Goal: Task Accomplishment & Management: Use online tool/utility

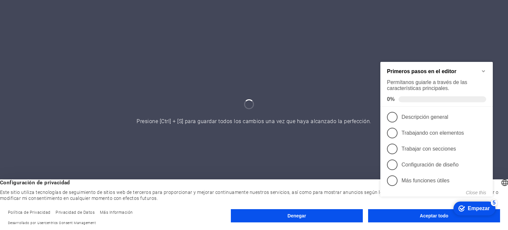
click at [417, 215] on div "checkmark Empezar 5 Primeros pasos en el editor Permítanos guiarle a través de …" at bounding box center [438, 136] width 120 height 164
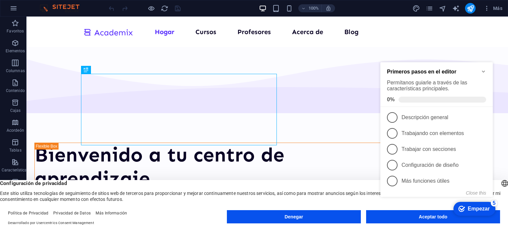
click at [418, 218] on div "checkmark Empezar 5 Primeros pasos en el editor Permítanos guiarle a través de …" at bounding box center [438, 136] width 120 height 164
click at [425, 218] on div "checkmark Empezar 5 Primeros pasos en el editor Permítanos guiarle a través de …" at bounding box center [438, 136] width 120 height 164
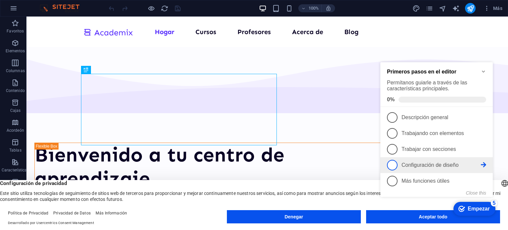
click at [394, 162] on span "4" at bounding box center [392, 165] width 11 height 11
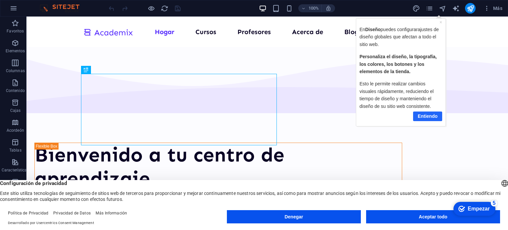
click at [428, 115] on font "Entiendo" at bounding box center [427, 115] width 20 height 5
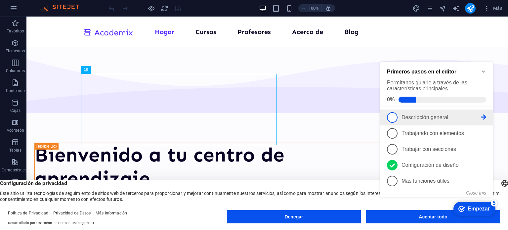
click at [414, 116] on font "Descripción general" at bounding box center [425, 117] width 47 height 6
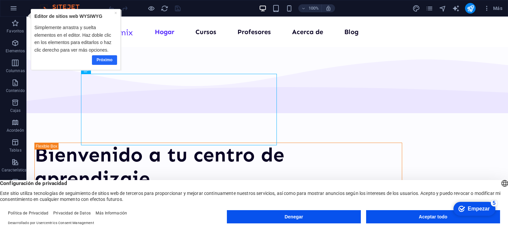
click at [102, 59] on font "Próximo" at bounding box center [105, 59] width 16 height 5
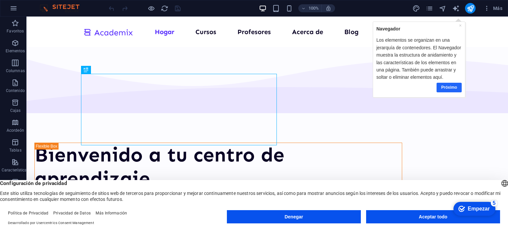
click at [452, 87] on font "Próximo" at bounding box center [449, 87] width 16 height 5
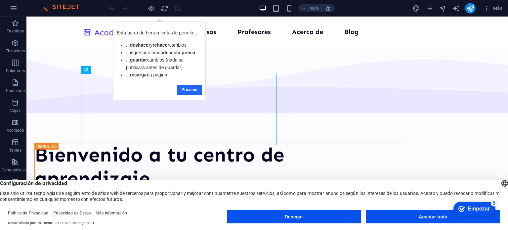
click at [189, 91] on font "Próximo" at bounding box center [190, 89] width 16 height 5
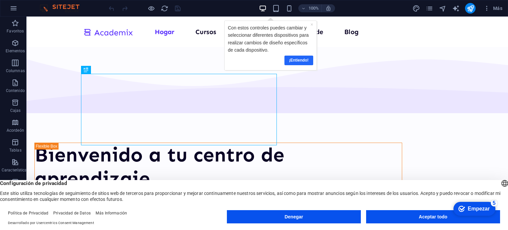
drag, startPoint x: 297, startPoint y: 56, endPoint x: 494, endPoint y: 55, distance: 196.8
click at [297, 56] on link "¡Entiendo!" at bounding box center [298, 60] width 29 height 10
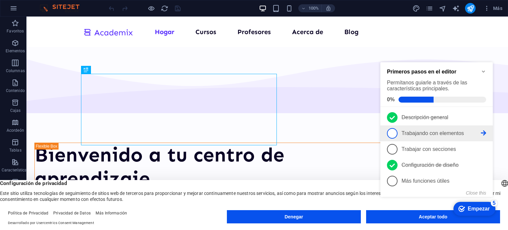
click at [412, 136] on link "2 Trabajando con elementos - incompleto" at bounding box center [436, 133] width 99 height 11
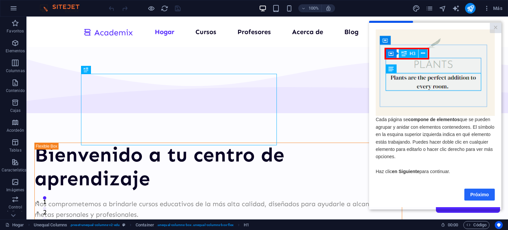
click at [470, 197] on font "Próximo" at bounding box center [479, 194] width 19 height 5
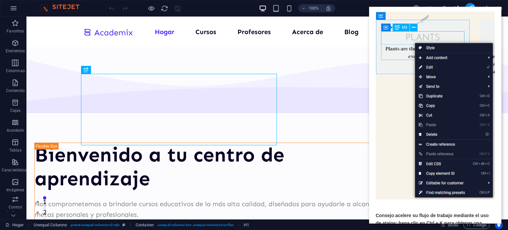
scroll to position [85, 0]
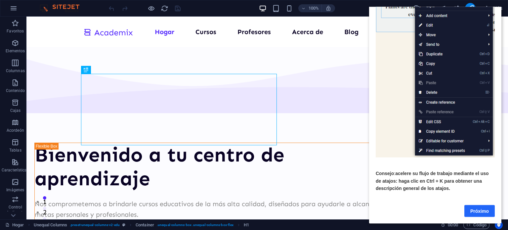
click at [479, 208] on font "Próximo" at bounding box center [479, 210] width 19 height 5
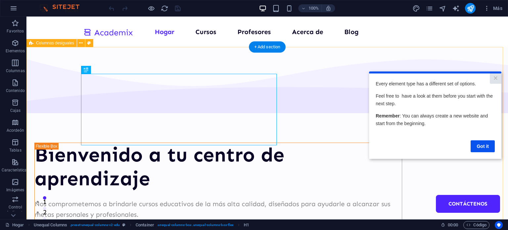
scroll to position [0, 0]
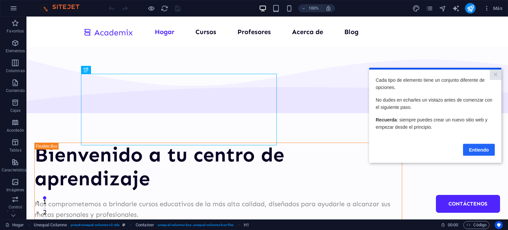
click at [475, 153] on link "Entiendo" at bounding box center [479, 150] width 32 height 12
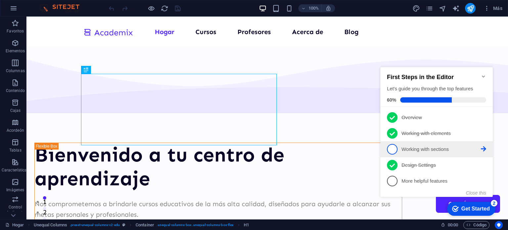
click at [407, 149] on p "Working with sections - incomplete" at bounding box center [441, 149] width 79 height 7
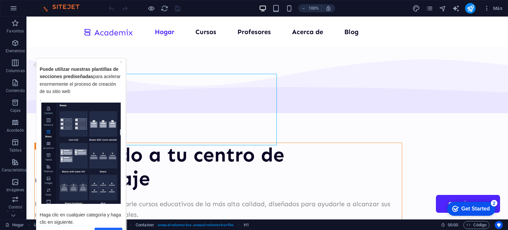
click at [109, 228] on link "Próximo" at bounding box center [109, 232] width 28 height 10
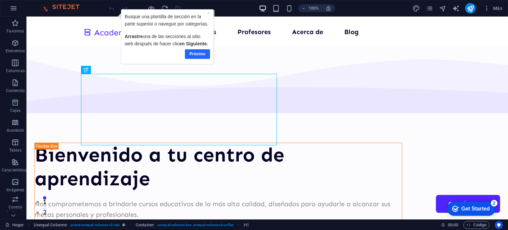
click at [199, 52] on font "Próximo" at bounding box center [198, 53] width 16 height 5
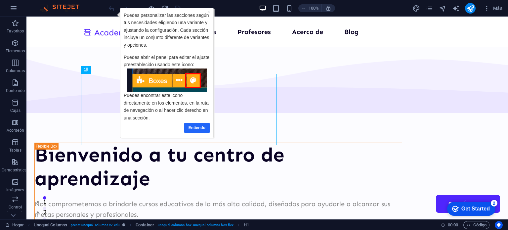
click at [205, 126] on font "Entiendo" at bounding box center [197, 127] width 17 height 5
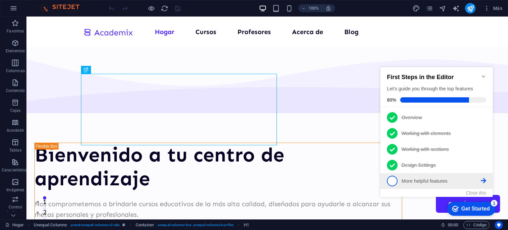
click at [424, 182] on p "More helpful features - incomplete" at bounding box center [441, 181] width 79 height 7
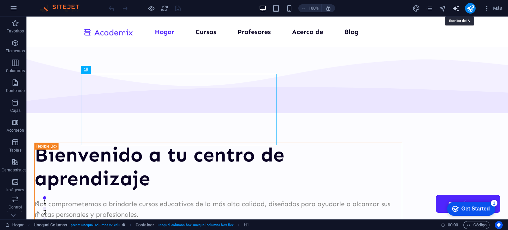
click at [454, 8] on icon "generador de texto" at bounding box center [456, 9] width 8 height 8
select select "English"
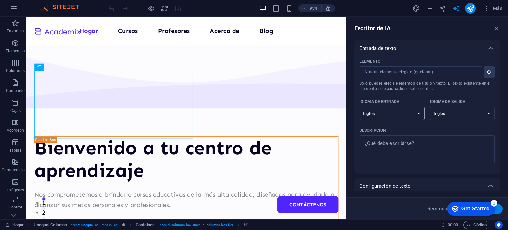
select select "Spanish"
click at [461, 112] on select "albanés árabe [PERSON_NAME] azerbaiyano [PERSON_NAME] bielorruso bengalí Bhojpu…" at bounding box center [462, 114] width 65 height 14
select select "Spanish"
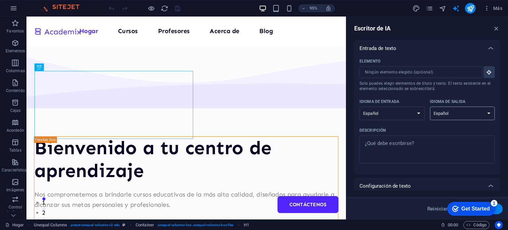
click at [430, 107] on select "albanés árabe [PERSON_NAME] azerbaiyano [PERSON_NAME] bielorruso bengalí Bhojpu…" at bounding box center [462, 114] width 65 height 14
type textarea "x"
click at [421, 151] on textarea "Descripción x ​" at bounding box center [427, 149] width 129 height 21
type textarea "u"
type textarea "x"
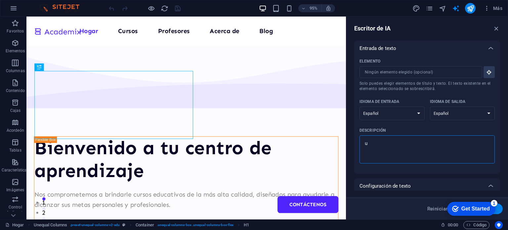
type textarea "un"
type textarea "x"
type textarea "uni"
type textarea "x"
type textarea "univ"
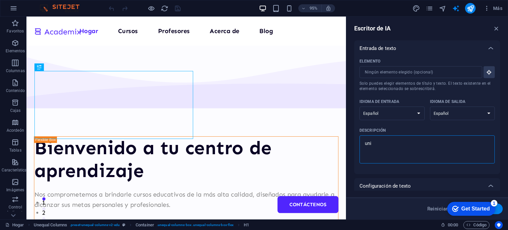
type textarea "x"
type textarea "uni"
type textarea "x"
type textarea "un"
type textarea "x"
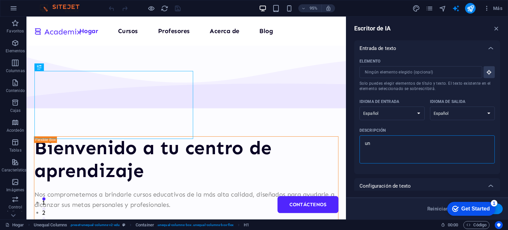
type textarea "u"
type textarea "x"
type textarea "B"
type textarea "x"
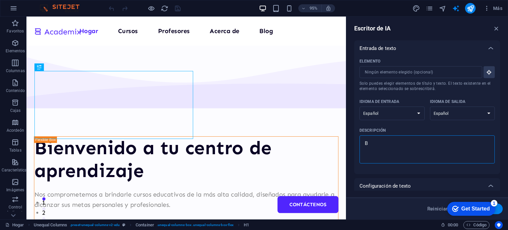
type textarea "Bi"
type textarea "x"
type textarea "Bie"
type textarea "x"
type textarea "Bien"
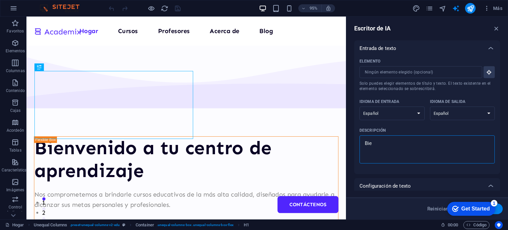
type textarea "x"
type textarea "Bienv"
type textarea "x"
type textarea "Bienve"
type textarea "x"
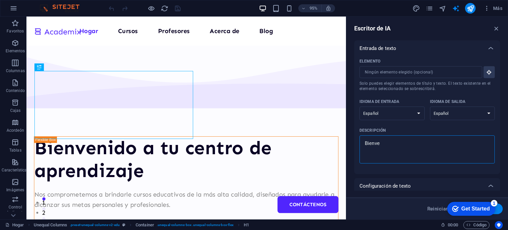
type textarea "Bienven"
type textarea "x"
type textarea "Bienveni"
type textarea "x"
type textarea "Bienvenid"
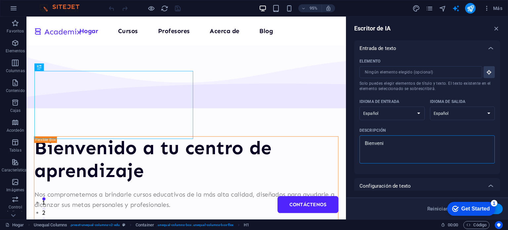
type textarea "x"
type textarea "Bienvenido"
type textarea "x"
type textarea "Bienvenido"
type textarea "x"
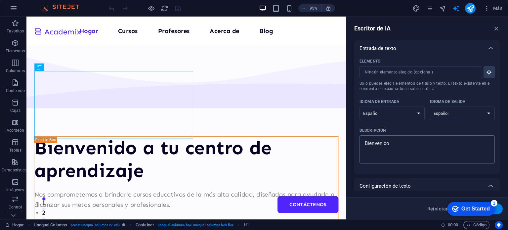
type textarea "Bienvenido a"
type textarea "x"
type textarea "Bienvenido a"
type textarea "x"
type textarea "Bienvenido a U"
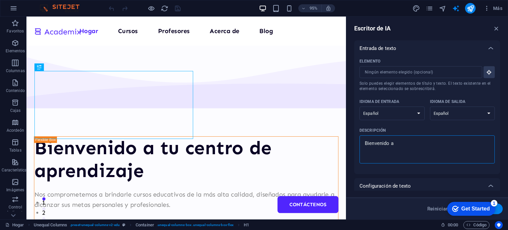
type textarea "x"
type textarea "Bienvenido a Un"
type textarea "x"
type textarea "Bienvenido a Uni"
type textarea "x"
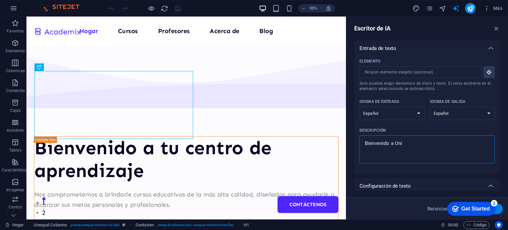
type textarea "Bienvenido a Univ"
type textarea "x"
type textarea "Bienvenido a Unive"
type textarea "x"
type textarea "Bienvenido a Univer"
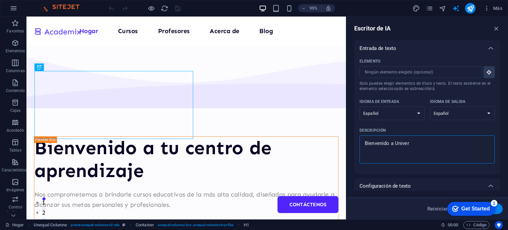
type textarea "x"
type textarea "Bienvenido a Univers"
type textarea "x"
type textarea "Bienvenido a Universi"
type textarea "x"
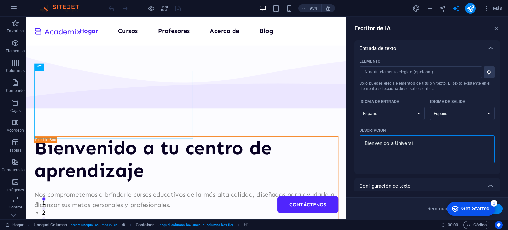
type textarea "Bienvenido a Universia"
type textarea "x"
type textarea "Bienvenido a Universiad"
type textarea "x"
type textarea "Bienvenido a Universiad"
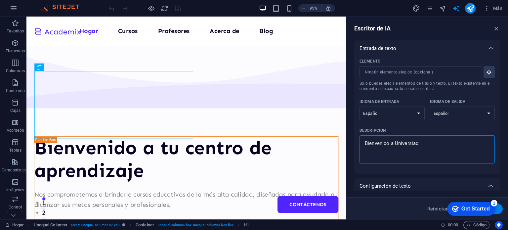
type textarea "x"
type textarea "Bienvenido a Universiad"
type textarea "x"
type textarea "Bienvenido a Universia"
type textarea "x"
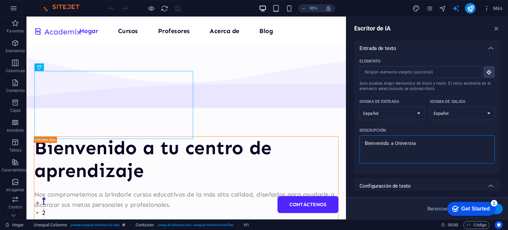
type textarea "Bienvenido a Universi"
type textarea "x"
type textarea "Bienvenido a Universid"
type textarea "x"
type textarea "Bienvenido a Universida"
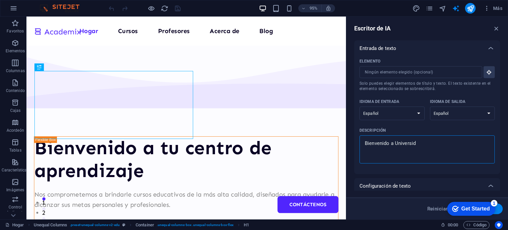
type textarea "x"
type textarea "Bienvenido a Universidad"
type textarea "x"
type textarea "Bienvenido a Universidad"
type textarea "x"
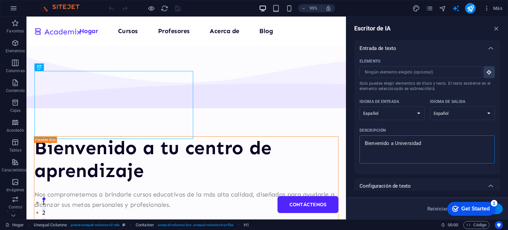
type textarea "Bienvenido a Universidad D"
type textarea "x"
type textarea "Bienvenido a [GEOGRAPHIC_DATA]"
type textarea "x"
type textarea "Bienvenido a [GEOGRAPHIC_DATA]"
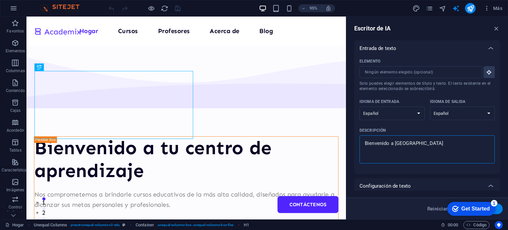
type textarea "x"
type textarea "Bienvenido a [GEOGRAPHIC_DATA]"
type textarea "x"
type textarea "Bienvenido a [GEOGRAPHIC_DATA]"
type textarea "x"
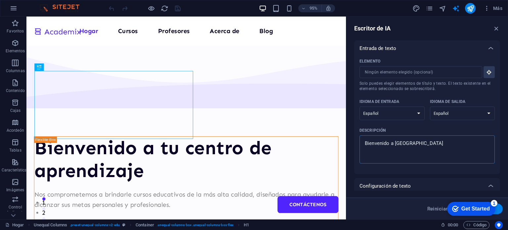
type textarea "Bienvenido a [GEOGRAPHIC_DATA]"
type textarea "x"
type textarea "Bienvenido a Universidad Digital"
type textarea "x"
type textarea "Bienvenido a Universidad Digital"
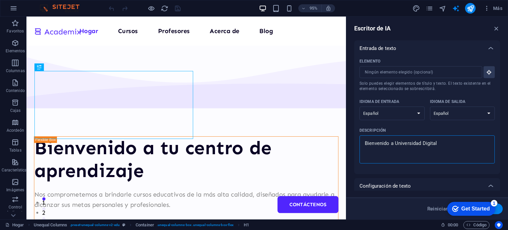
type textarea "x"
type textarea "Bienvenido a Universidad Digital A"
type textarea "x"
type textarea "Bienvenido a Universidad Digital Ar"
type textarea "x"
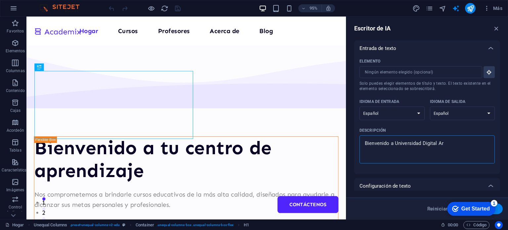
type textarea "Bienvenido a Universidad Digital Arr"
type textarea "x"
type textarea "Bienvenido a Universidad Digital Arro"
type textarea "x"
type textarea "Bienvenido a Universidad Digital Arrob"
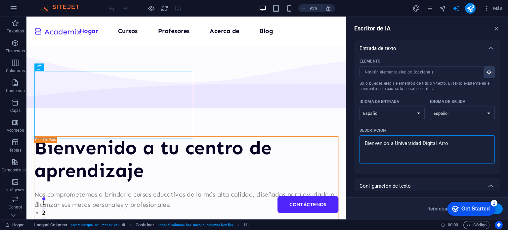
type textarea "x"
type textarea "Bienvenido a [GEOGRAPHIC_DATA]"
type textarea "x"
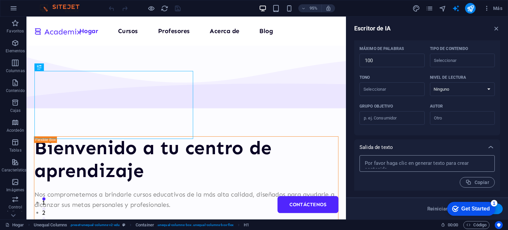
scroll to position [152, 0]
type textarea "Bienvenido a [GEOGRAPHIC_DATA]"
click at [0, 0] on button "Generar texto" at bounding box center [0, 0] width 0 height 0
type textarea "x"
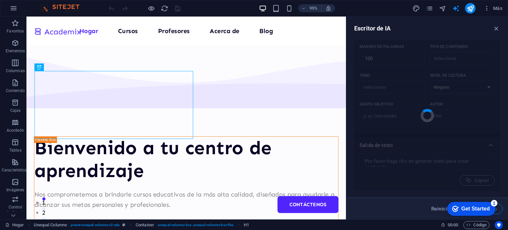
type textarea "x"
type textarea "Bienvenido a la [GEOGRAPHIC_DATA], donde la educación se transforma a través de…"
type textarea "x"
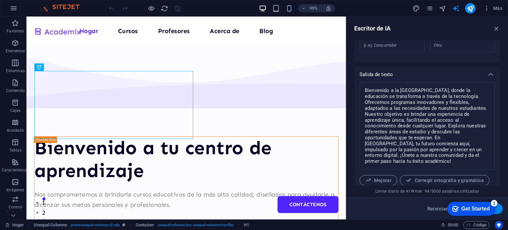
scroll to position [257, 0]
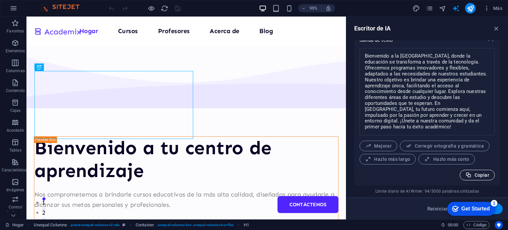
click at [479, 177] on font "Copiar" at bounding box center [482, 174] width 15 height 5
type textarea "x"
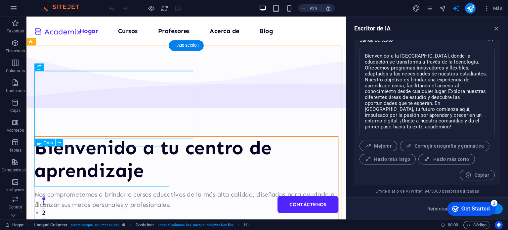
click at [130, 198] on div "Nos comprometemos a brindarle cursos educativos de la más alta calidad, diseñad…" at bounding box center [195, 208] width 320 height 21
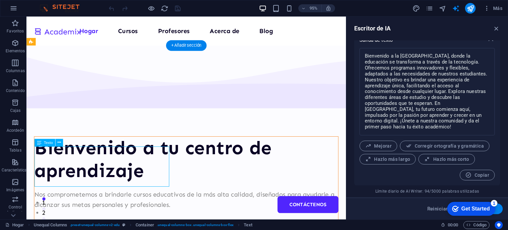
click at [124, 198] on div "Nos comprometemos a brindarle cursos educativos de la más alta calidad, diseñad…" at bounding box center [195, 208] width 320 height 21
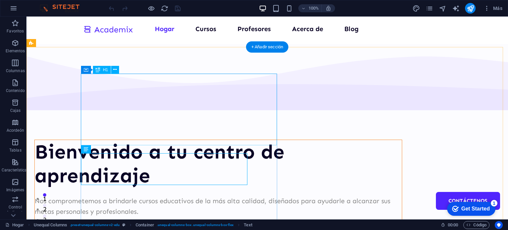
scroll to position [0, 0]
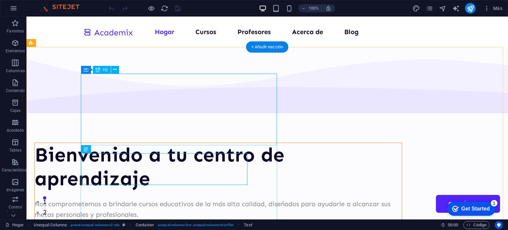
click at [196, 143] on div "Bienvenido a tu centro de aprendizaje" at bounding box center [218, 167] width 367 height 48
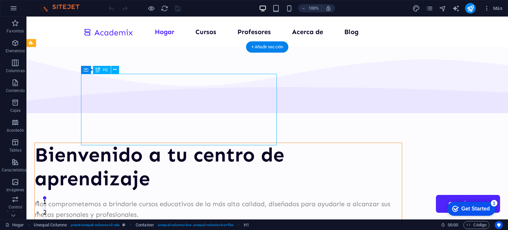
click at [196, 143] on div "Bienvenido a tu centro de aprendizaje" at bounding box center [218, 167] width 367 height 48
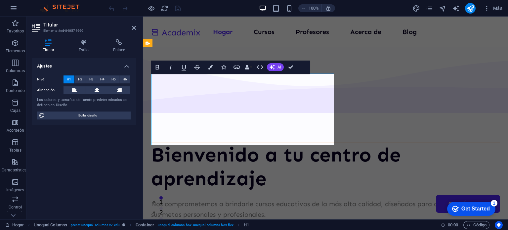
click at [273, 143] on h1 "Bienvenido a tu centro de aprendizaje" at bounding box center [325, 167] width 349 height 48
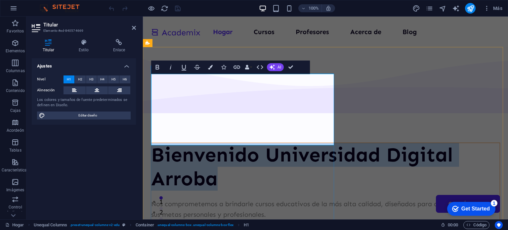
drag, startPoint x: 290, startPoint y: 134, endPoint x: 151, endPoint y: 92, distance: 145.3
click at [151, 143] on div "Bienvenido Universidad Digital Arroba Nos comprometemos a brindarle cursos educ…" at bounding box center [325, 212] width 349 height 138
click at [274, 68] on icon "button" at bounding box center [272, 66] width 5 height 5
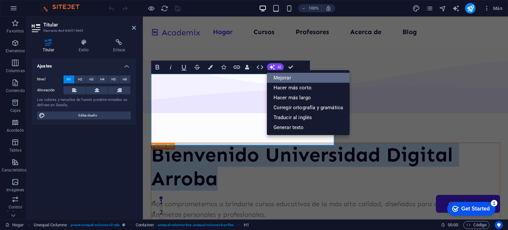
click at [274, 79] on font "Mejorar" at bounding box center [283, 78] width 18 height 6
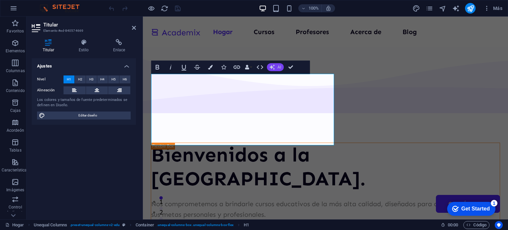
click at [278, 66] on font "AI" at bounding box center [280, 67] width 4 height 5
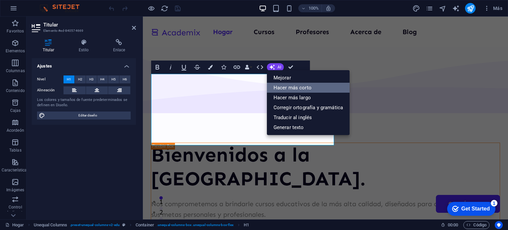
click at [286, 85] on font "Hacer más corto" at bounding box center [293, 88] width 38 height 6
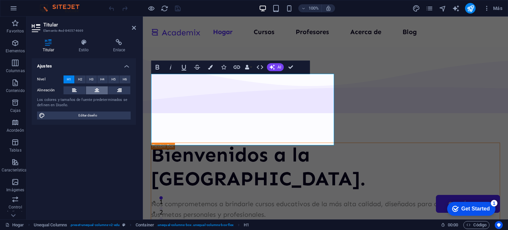
click at [98, 90] on icon at bounding box center [97, 90] width 5 height 8
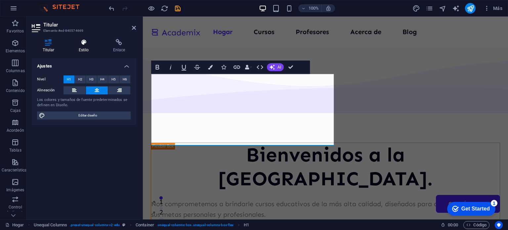
click at [79, 46] on h4 "Estilo" at bounding box center [85, 46] width 34 height 14
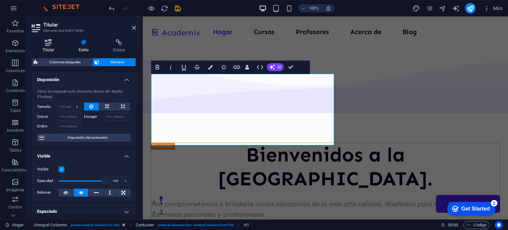
click at [52, 46] on h4 "Titular" at bounding box center [50, 46] width 36 height 14
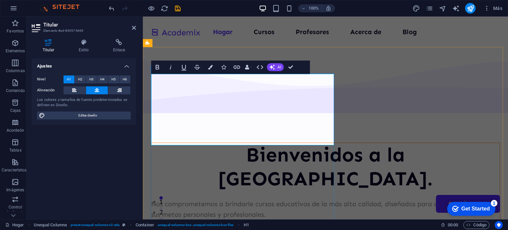
click at [295, 143] on font "Bienvenidos a la [GEOGRAPHIC_DATA]." at bounding box center [325, 167] width 214 height 48
drag, startPoint x: 320, startPoint y: 86, endPoint x: 305, endPoint y: 86, distance: 14.9
click at [305, 143] on font "Bienvenidos a la [GEOGRAPHIC_DATA]." at bounding box center [325, 167] width 214 height 48
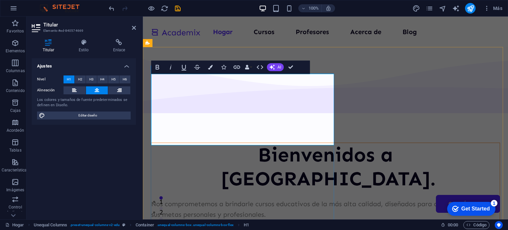
click at [323, 175] on div "Bienvenidos a [GEOGRAPHIC_DATA]. Nos comprometemos a brindarle cursos educativo…" at bounding box center [325, 212] width 349 height 138
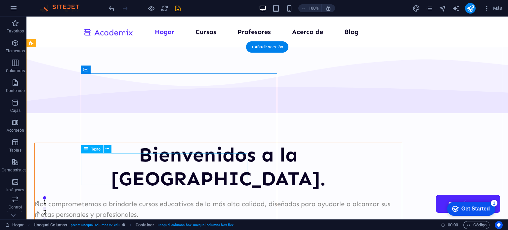
click at [206, 198] on div "Nos comprometemos a brindarle cursos educativos de la más alta calidad, diseñad…" at bounding box center [218, 208] width 367 height 21
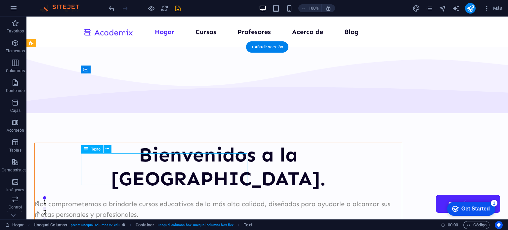
click at [206, 198] on div "Nos comprometemos a brindarle cursos educativos de la más alta calidad, diseñad…" at bounding box center [218, 208] width 367 height 21
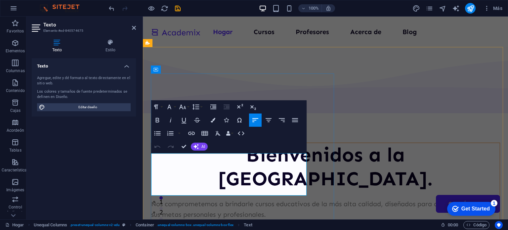
click at [180, 198] on p "Nos comprometemos a brindarle cursos educativos de la más alta calidad, diseñad…" at bounding box center [325, 208] width 349 height 21
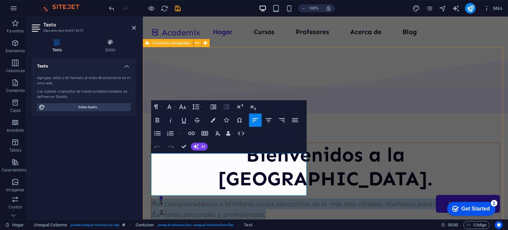
drag, startPoint x: 197, startPoint y: 192, endPoint x: 149, endPoint y: 160, distance: 57.3
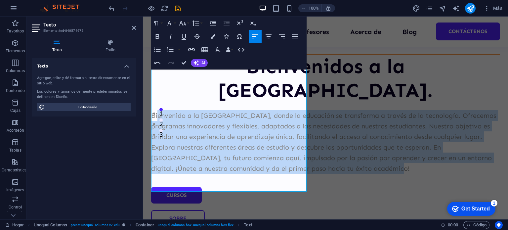
scroll to position [66, 0]
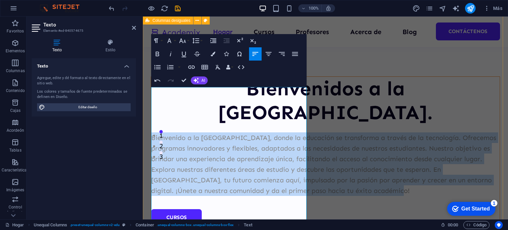
drag, startPoint x: 277, startPoint y: 151, endPoint x: 149, endPoint y: 86, distance: 143.3
click at [149, 86] on div "Bienvenidos a la [GEOGRAPHIC_DATA]. Bienvenido a la [GEOGRAPHIC_DATA], donde la…" at bounding box center [325, 212] width 365 height 525
click at [295, 57] on icon "button" at bounding box center [295, 54] width 8 height 8
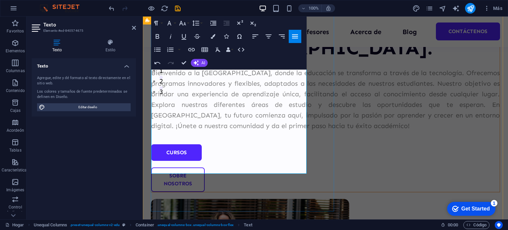
scroll to position [132, 0]
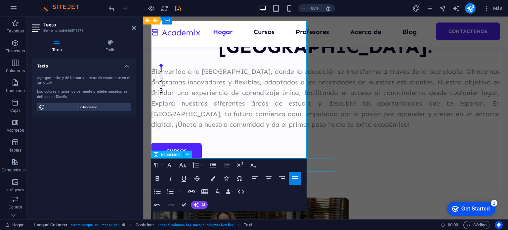
click at [320, 143] on div at bounding box center [325, 136] width 349 height 13
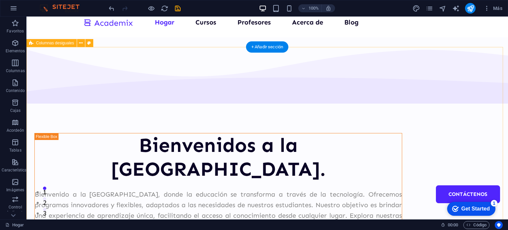
scroll to position [0, 0]
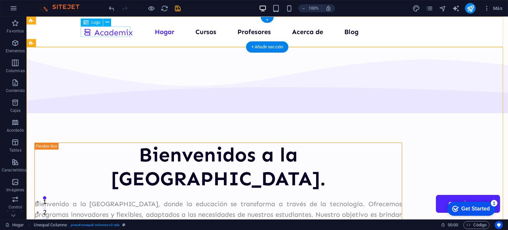
click at [108, 30] on div at bounding box center [108, 31] width 50 height 11
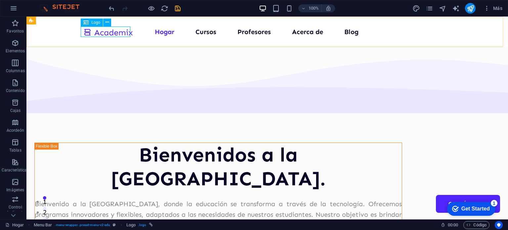
click at [97, 25] on div "Logo" at bounding box center [92, 23] width 22 height 8
click at [95, 22] on font "Logo" at bounding box center [95, 22] width 9 height 5
click at [108, 23] on icon at bounding box center [108, 22] width 4 height 7
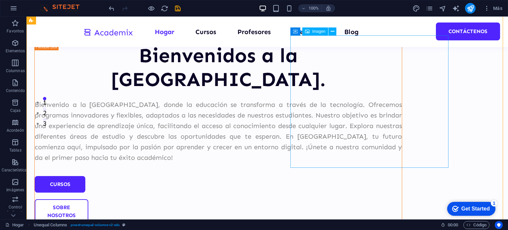
scroll to position [132, 0]
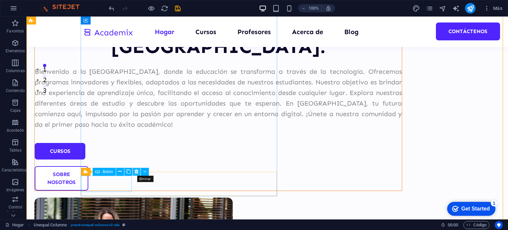
click at [135, 172] on icon at bounding box center [137, 171] width 4 height 7
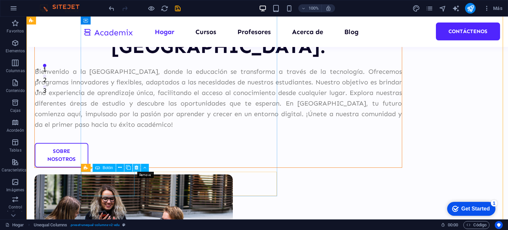
click at [136, 169] on icon at bounding box center [137, 167] width 4 height 7
click at [138, 167] on icon at bounding box center [137, 167] width 4 height 7
click at [136, 169] on icon at bounding box center [137, 167] width 4 height 7
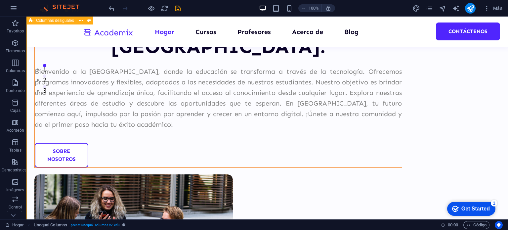
click at [289, 201] on div "Bienvenidos a la [GEOGRAPHIC_DATA]. Bienvenido a la [GEOGRAPHIC_DATA], donde la…" at bounding box center [267, 135] width 482 height 502
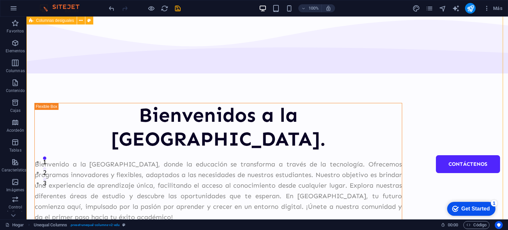
scroll to position [0, 0]
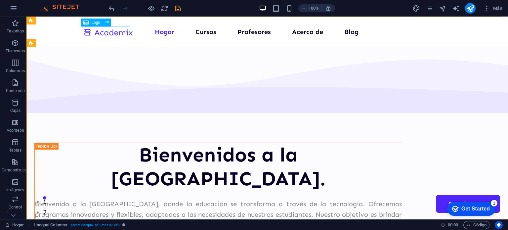
click at [91, 22] on div "Logo" at bounding box center [92, 23] width 22 height 8
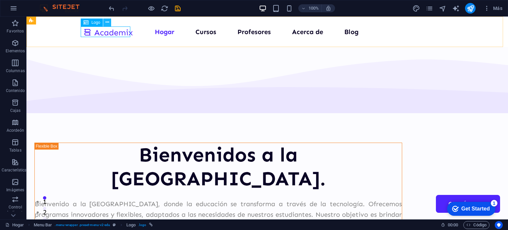
click at [110, 23] on button at bounding box center [107, 23] width 8 height 8
click at [116, 32] on div at bounding box center [108, 31] width 50 height 11
click at [106, 24] on icon at bounding box center [108, 22] width 4 height 7
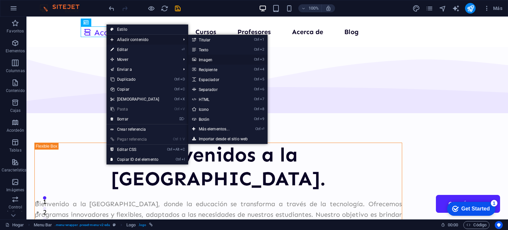
click at [206, 58] on font "Imagen" at bounding box center [206, 60] width 14 height 5
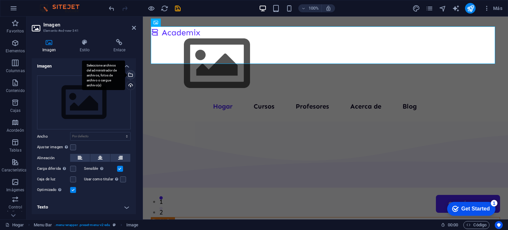
click at [129, 75] on div "Seleccione archivos del administrador de archivos, fotos de archivo o cargue ar…" at bounding box center [130, 75] width 10 height 10
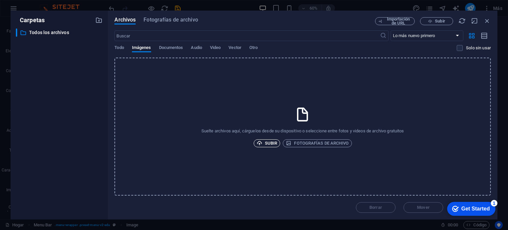
click at [271, 142] on font "Subir" at bounding box center [271, 143] width 12 height 5
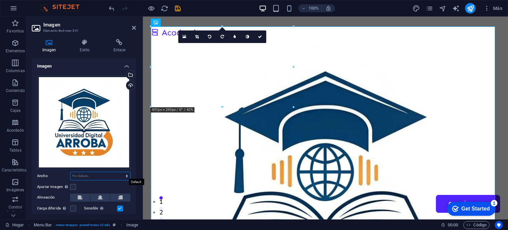
click at [123, 174] on select "Por defecto auto píxeles movimiento rápido del ojo % ellos vh Volkswagen" at bounding box center [100, 176] width 60 height 8
click at [73, 187] on label at bounding box center [73, 187] width 6 height 6
click at [0, 0] on input "Ajustar imagen Ajustar automáticamente la imagen a un ancho y alto fijos" at bounding box center [0, 0] width 0 height 0
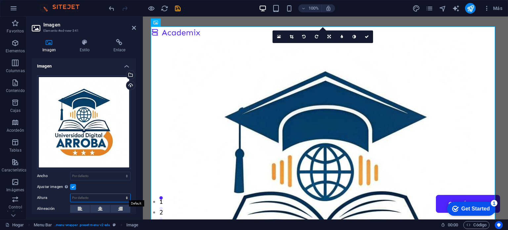
click at [92, 194] on select "Por defecto auto píxeles" at bounding box center [100, 198] width 60 height 8
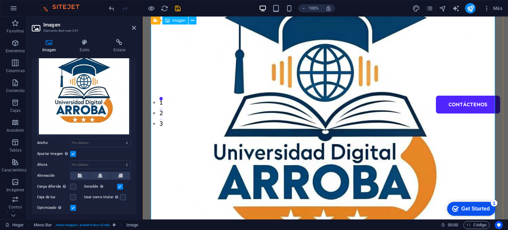
scroll to position [198, 0]
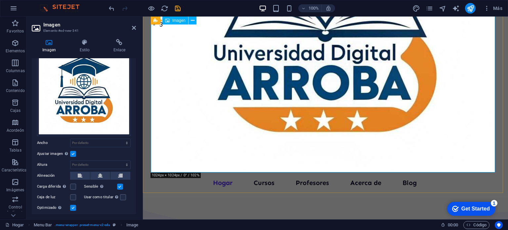
click at [449, 133] on figure at bounding box center [325, 2] width 349 height 349
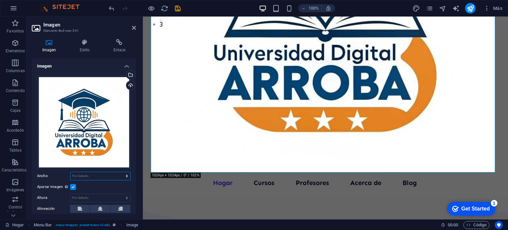
click at [107, 175] on select "Por defecto auto píxeles movimiento rápido del ojo % ellos vh Volkswagen" at bounding box center [100, 176] width 60 height 8
click at [70, 172] on select "Por defecto auto píxeles movimiento rápido del ojo % ellos vh Volkswagen" at bounding box center [100, 176] width 60 height 8
click at [106, 172] on select "Por defecto auto píxeles movimiento rápido del ojo % ellos vh Volkswagen" at bounding box center [100, 176] width 60 height 8
select select "px"
click at [120, 172] on select "Por defecto auto píxeles movimiento rápido del ojo % ellos vh Volkswagen" at bounding box center [100, 176] width 60 height 8
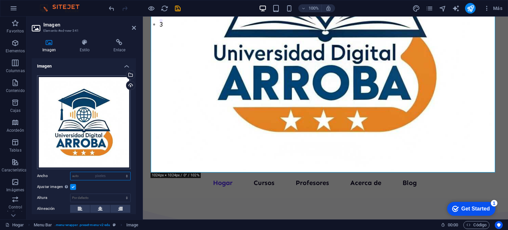
type input "1041"
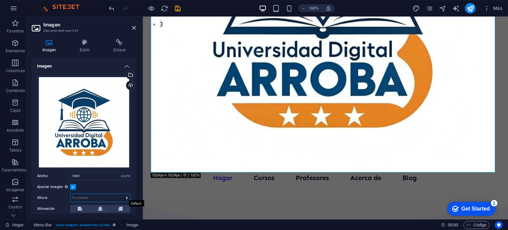
click at [106, 194] on select "Por defecto auto píxeles" at bounding box center [100, 198] width 60 height 8
select select "px"
click at [120, 194] on select "Por defecto auto píxeles" at bounding box center [100, 198] width 60 height 8
type input "1041"
click at [101, 177] on input "1041" at bounding box center [100, 176] width 60 height 8
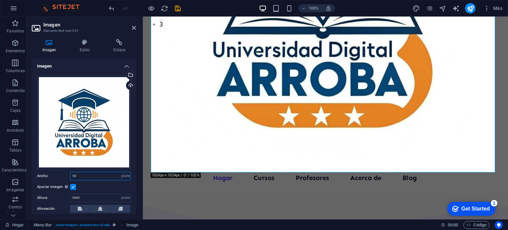
type input "1"
type input "400"
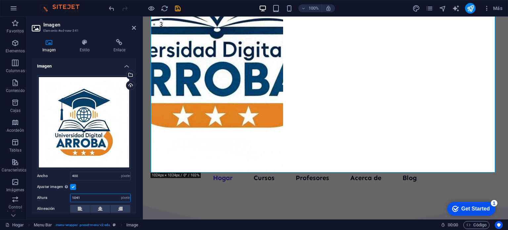
drag, startPoint x: 86, startPoint y: 195, endPoint x: 55, endPoint y: 201, distance: 31.9
click at [55, 201] on div "Arrastre los archivos aquí, haga clic para elegir archivos o seleccione archivo…" at bounding box center [84, 176] width 104 height 213
type input "400"
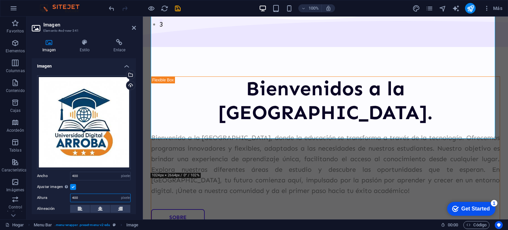
scroll to position [82, 0]
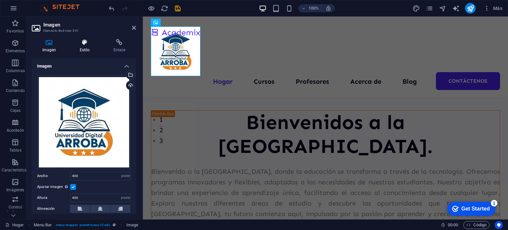
click at [87, 46] on h4 "Estilo" at bounding box center [86, 46] width 34 height 14
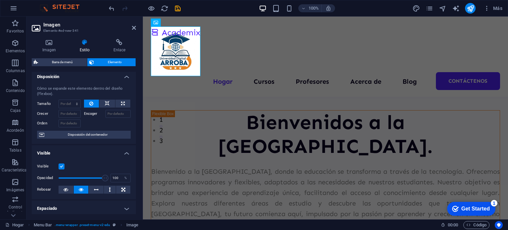
scroll to position [0, 0]
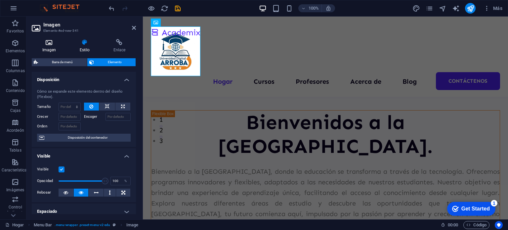
click at [48, 46] on h4 "Imagen" at bounding box center [50, 46] width 37 height 14
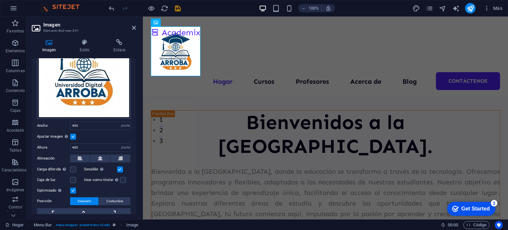
scroll to position [83, 0]
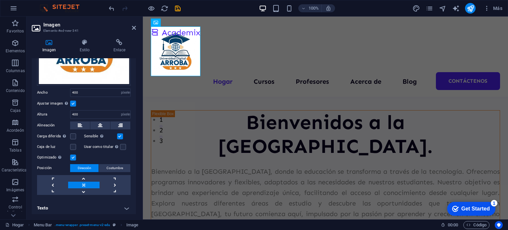
click at [125, 205] on h4 "Texto" at bounding box center [84, 208] width 104 height 16
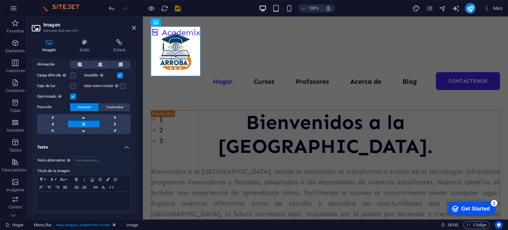
scroll to position [146, 0]
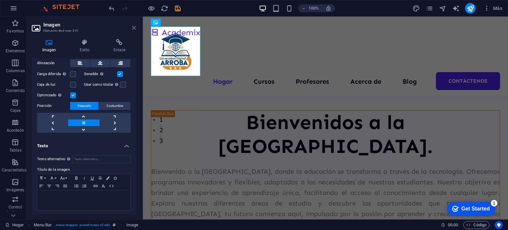
click at [133, 27] on icon at bounding box center [134, 27] width 4 height 5
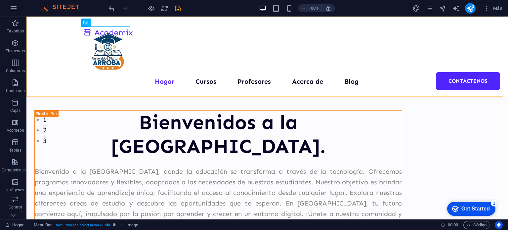
click at [172, 75] on div "Hogar Cursos Profesores Acerca de Blog Contáctenos" at bounding box center [267, 57] width 482 height 80
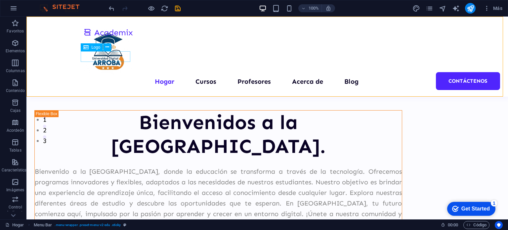
click at [113, 37] on div at bounding box center [108, 31] width 50 height 11
click at [107, 46] on icon at bounding box center [108, 47] width 4 height 7
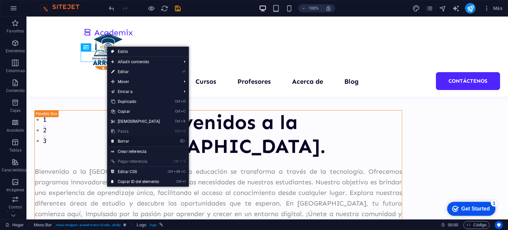
click at [128, 141] on font "Borrar" at bounding box center [123, 141] width 11 height 5
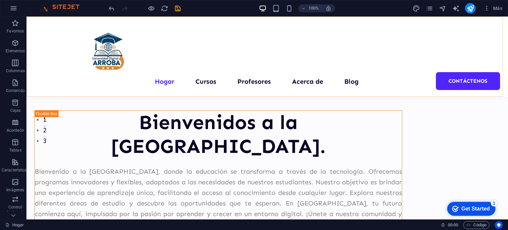
click at [175, 49] on div "Hogar Cursos Profesores Acerca de Blog Contáctenos" at bounding box center [267, 57] width 482 height 80
click at [237, 80] on nav "Hogar Cursos Profesores Acerca de Blog Contáctenos" at bounding box center [267, 81] width 368 height 11
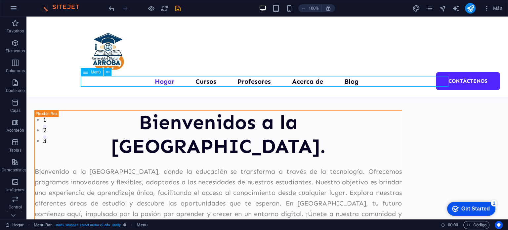
click at [201, 81] on nav "Hogar Cursos Profesores Acerca de Blog Contáctenos" at bounding box center [267, 81] width 368 height 11
click at [0, 0] on icon at bounding box center [0, 0] width 0 height 0
click at [108, 72] on icon at bounding box center [108, 72] width 4 height 7
click at [52, 60] on div "Hogar Cursos Profesores Acerca de Blog Contáctenos" at bounding box center [267, 57] width 482 height 80
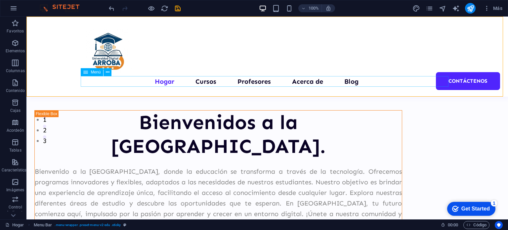
click at [97, 83] on nav "Hogar Cursos Profesores Acerca de Blog Contáctenos" at bounding box center [267, 81] width 368 height 11
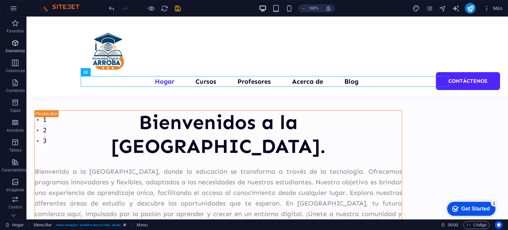
click at [22, 48] on span "Elementos" at bounding box center [15, 47] width 31 height 16
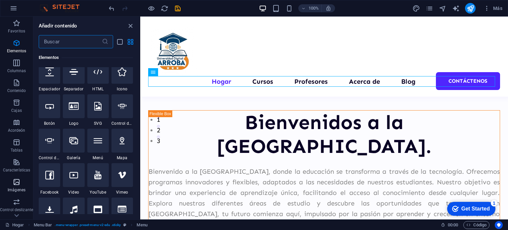
scroll to position [224, 0]
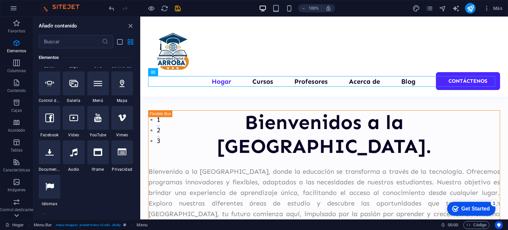
click at [20, 216] on icon at bounding box center [16, 215] width 9 height 9
click at [177, 78] on nav "Hogar Cursos Profesores Acerca de Blog Contáctenos" at bounding box center [324, 81] width 352 height 11
click at [129, 24] on icon "cerrar panel" at bounding box center [131, 26] width 8 height 8
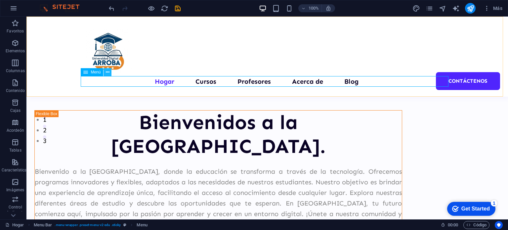
click at [108, 72] on icon at bounding box center [108, 72] width 4 height 7
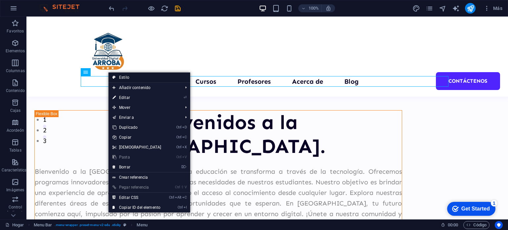
click at [115, 75] on icon at bounding box center [113, 77] width 3 height 10
select select "px"
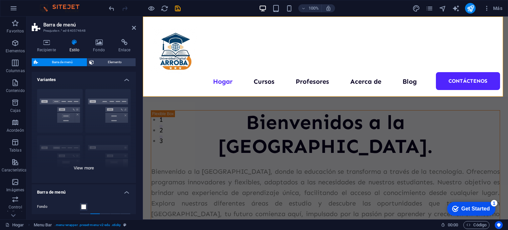
click at [92, 164] on div "Borde Centrado Por defecto Fijado [PERSON_NAME] Desencadenar Ancho XXL" at bounding box center [84, 133] width 104 height 99
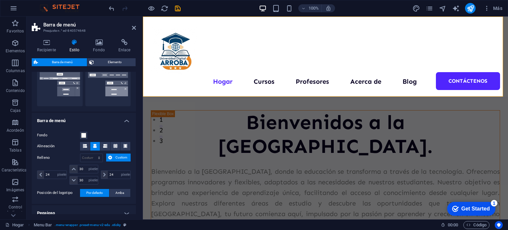
scroll to position [265, 0]
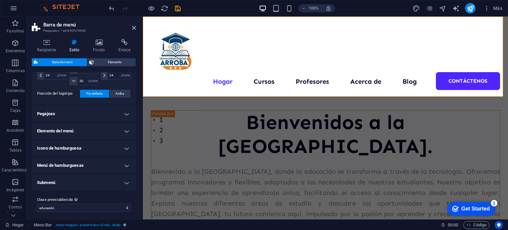
click at [122, 132] on h4 "Elemento del menú" at bounding box center [84, 131] width 104 height 16
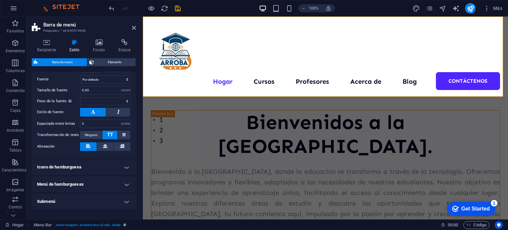
scroll to position [430, 0]
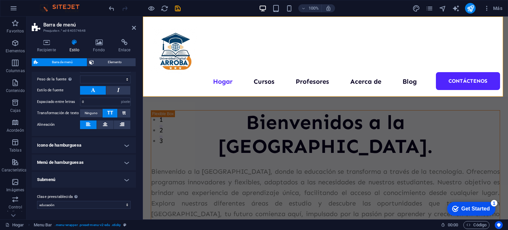
click at [123, 149] on h4 "Icono de hamburguesa" at bounding box center [84, 145] width 104 height 16
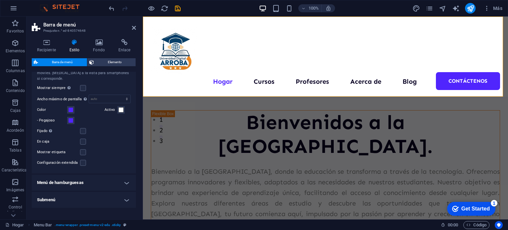
scroll to position [540, 0]
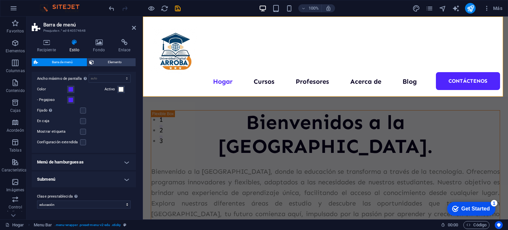
click at [128, 163] on h4 "Menú de hamburguesas" at bounding box center [84, 162] width 104 height 16
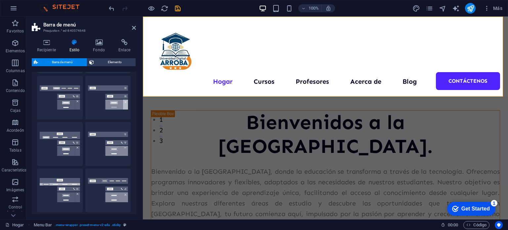
scroll to position [0, 0]
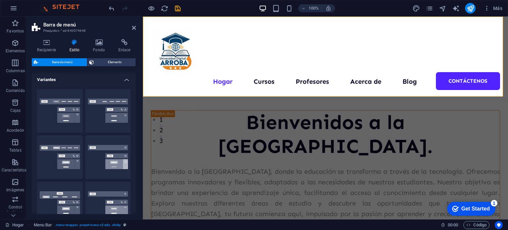
click at [126, 79] on h4 "Variantes" at bounding box center [84, 78] width 104 height 12
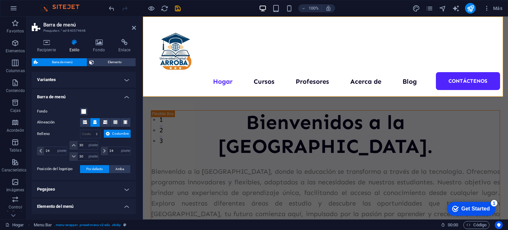
click at [126, 93] on h4 "Barra de menú" at bounding box center [84, 95] width 104 height 12
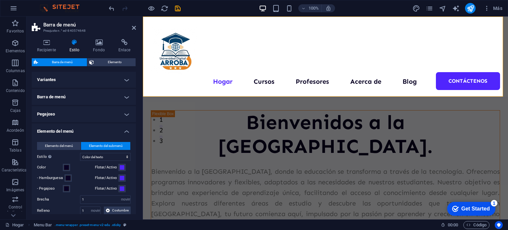
click at [124, 129] on h4 "Elemento del menú" at bounding box center [84, 129] width 104 height 12
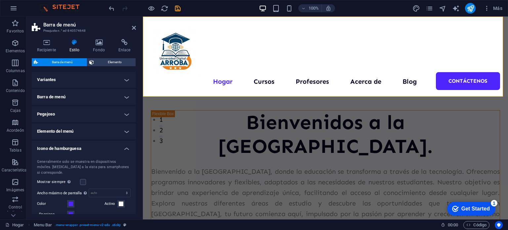
click at [128, 149] on h4 "Icono de hamburguesa" at bounding box center [84, 147] width 104 height 12
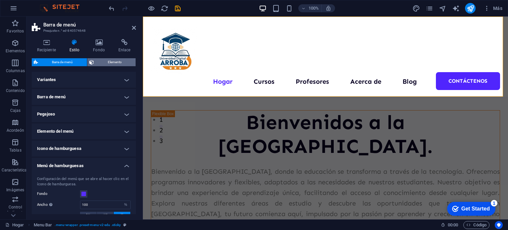
click at [107, 64] on span "Elemento" at bounding box center [115, 62] width 38 height 8
